Goal: Transaction & Acquisition: Obtain resource

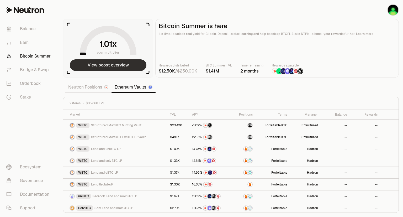
click at [130, 68] on button "View boost overview" at bounding box center [108, 65] width 77 height 12
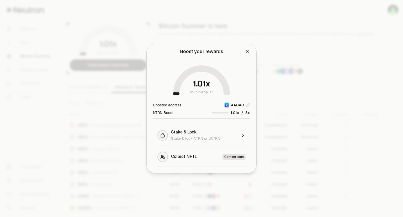
drag, startPoint x: 248, startPoint y: 52, endPoint x: 304, endPoint y: 39, distance: 57.8
click at [304, 39] on div at bounding box center [201, 108] width 403 height 217
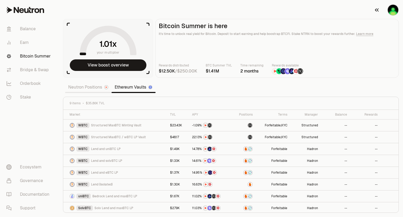
click at [391, 13] on img "button" at bounding box center [393, 10] width 10 height 10
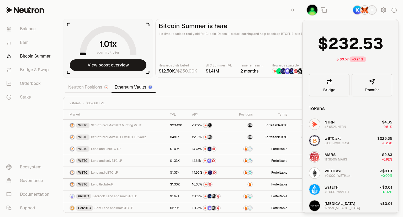
click at [362, 11] on img "button" at bounding box center [364, 10] width 8 height 8
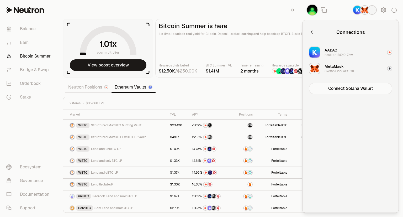
click at [336, 70] on div "0xc829Ddc6aCf...C1F" at bounding box center [339, 71] width 30 height 4
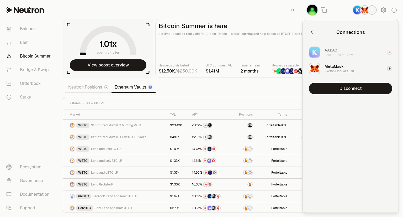
click at [362, 9] on img "button" at bounding box center [364, 10] width 8 height 8
click at [390, 71] on div "button" at bounding box center [389, 68] width 5 height 5
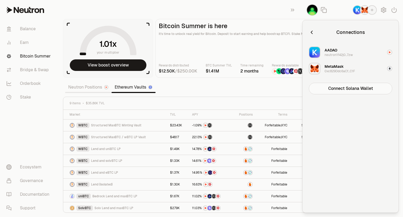
click at [359, 69] on button "MetaMask 0xc829Ddc6aCf...C1F" at bounding box center [350, 69] width 90 height 16
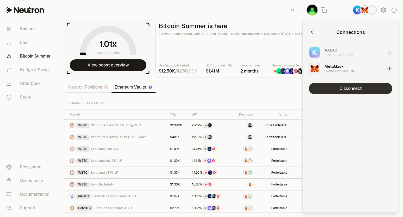
click at [346, 90] on button "Disconnect" at bounding box center [350, 89] width 83 height 12
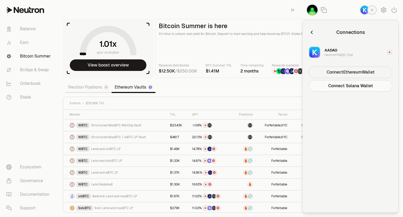
drag, startPoint x: 348, startPoint y: 71, endPoint x: 357, endPoint y: 72, distance: 8.8
drag, startPoint x: 357, startPoint y: 72, endPoint x: 364, endPoint y: 72, distance: 7.1
click at [364, 72] on button "Connect Ethereum Wallet" at bounding box center [350, 72] width 83 height 12
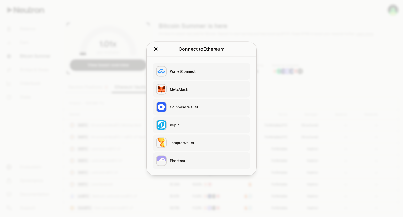
click at [217, 89] on div "MetaMask" at bounding box center [208, 89] width 77 height 5
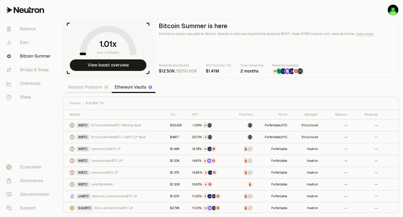
click at [92, 89] on link "Neutron Positions" at bounding box center [88, 87] width 46 height 10
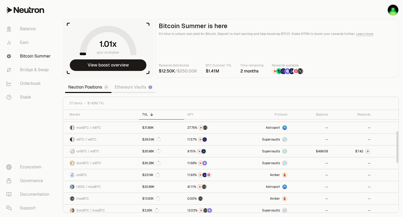
scroll to position [69, 0]
drag, startPoint x: 396, startPoint y: 133, endPoint x: 395, endPoint y: 154, distance: 21.3
click at [396, 154] on div at bounding box center [397, 146] width 2 height 31
click at [387, 150] on link at bounding box center [385, 150] width 25 height 12
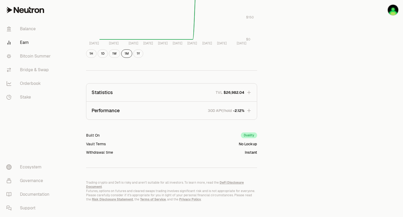
scroll to position [276, 0]
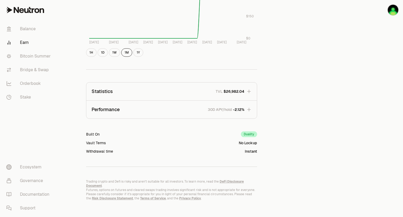
click at [248, 112] on button "Performance 30D APY/hold -2.12%" at bounding box center [171, 109] width 170 height 18
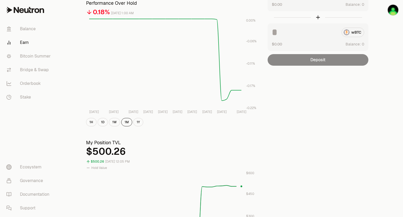
scroll to position [0, 0]
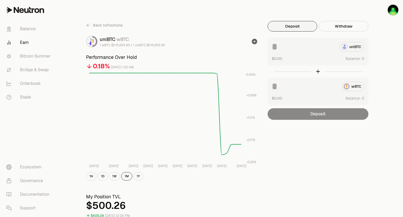
click at [106, 26] on span "Back to Positions" at bounding box center [108, 25] width 30 height 5
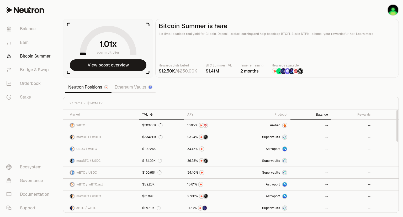
click at [322, 116] on th "Balance" at bounding box center [310, 115] width 41 height 10
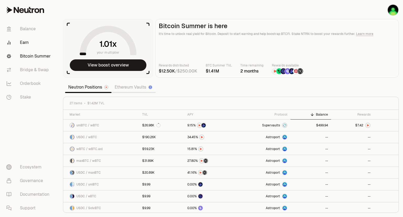
click at [28, 45] on link "Earn" at bounding box center [29, 43] width 55 height 14
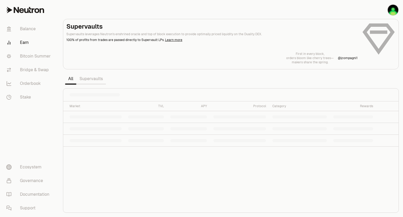
click at [87, 81] on link "Supervaults" at bounding box center [91, 78] width 30 height 10
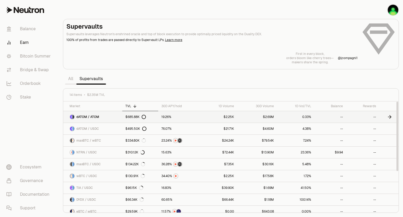
drag, startPoint x: 345, startPoint y: 105, endPoint x: 362, endPoint y: 111, distance: 17.7
drag, startPoint x: 362, startPoint y: 111, endPoint x: 341, endPoint y: 104, distance: 22.0
click at [341, 104] on div "Balance" at bounding box center [329, 106] width 25 height 4
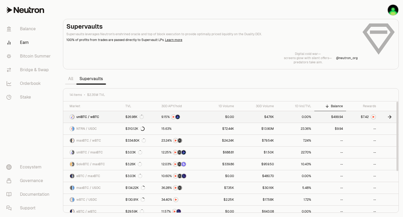
click at [390, 117] on icon at bounding box center [390, 116] width 2 height 3
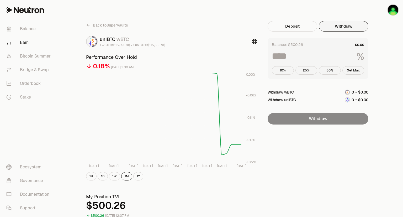
click at [335, 30] on button "Withdraw" at bounding box center [344, 26] width 50 height 10
click at [288, 71] on button "10%" at bounding box center [283, 70] width 22 height 8
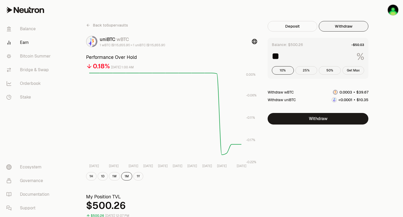
click at [307, 68] on button "25%" at bounding box center [306, 70] width 22 height 8
click at [324, 71] on button "50%" at bounding box center [330, 70] width 22 height 8
click at [350, 71] on button "Get Max" at bounding box center [353, 70] width 22 height 8
type input "***"
click at [123, 24] on span "Back to Supervaults" at bounding box center [110, 25] width 35 height 5
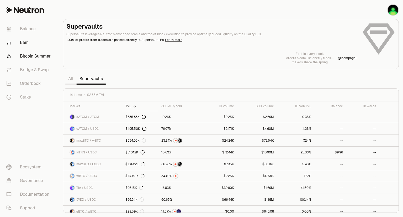
click at [35, 56] on link "Bitcoin Summer" at bounding box center [29, 56] width 55 height 14
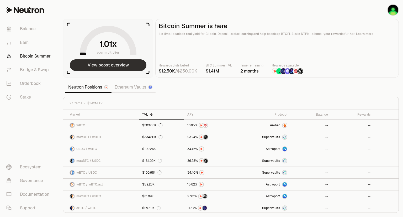
click at [129, 65] on button "View boost overview" at bounding box center [108, 65] width 77 height 12
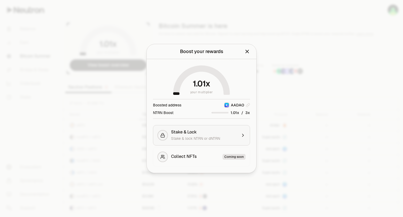
click at [240, 140] on button "Stake & Lock Stake & lock NTRN or dNTRN" at bounding box center [201, 135] width 97 height 20
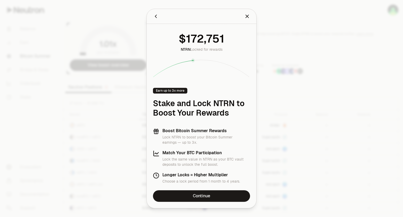
click at [248, 15] on icon "Close" at bounding box center [246, 16] width 3 height 3
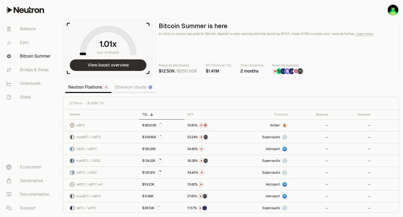
click at [137, 61] on button "View boost overview" at bounding box center [108, 65] width 77 height 12
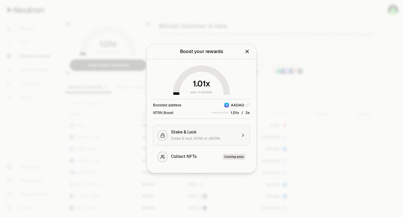
click at [237, 135] on button "Stake & Lock Stake & lock NTRN or dNTRN" at bounding box center [201, 135] width 97 height 20
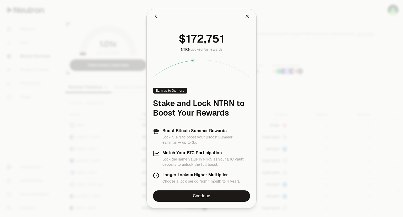
click at [248, 15] on icon "Close" at bounding box center [247, 16] width 6 height 6
